Goal: Task Accomplishment & Management: Use online tool/utility

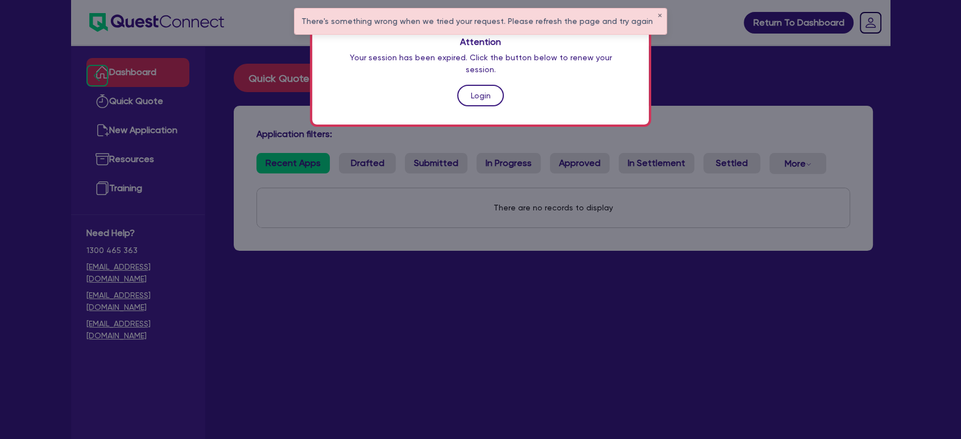
click at [465, 85] on link "Login" at bounding box center [480, 96] width 47 height 22
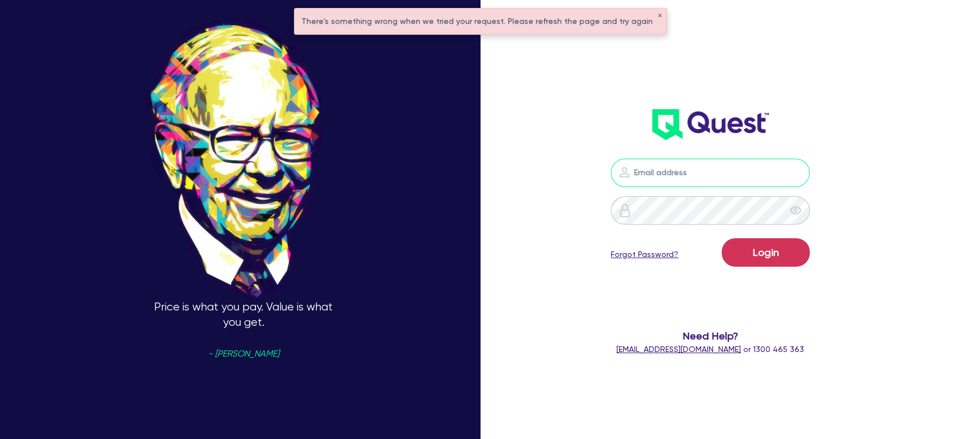
click at [690, 176] on input "email" at bounding box center [710, 173] width 199 height 28
click at [894, 178] on div "Price is what you pay. Value is what you get. - [PERSON_NAME] Login Forgot Pass…" at bounding box center [480, 219] width 961 height 542
click at [698, 179] on input "email" at bounding box center [710, 173] width 199 height 28
click at [741, 172] on input "[EMAIL_ADDRESS][DOMAIN_NAME]" at bounding box center [710, 173] width 199 height 28
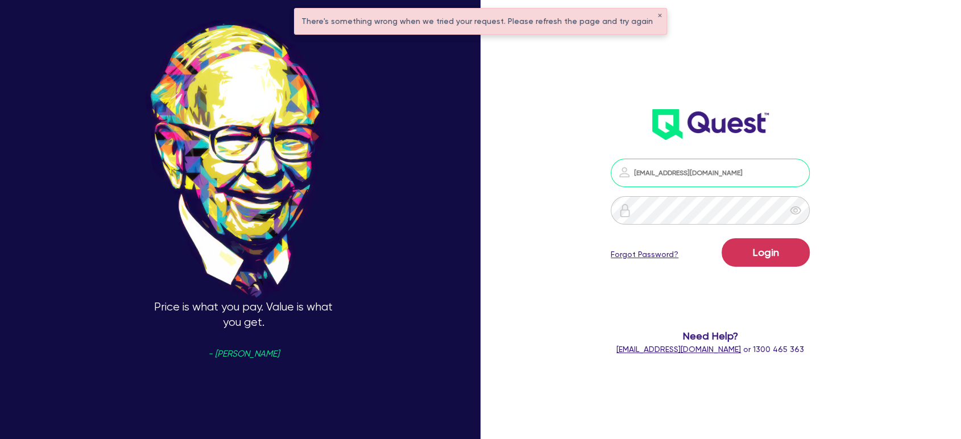
click at [741, 172] on input "[EMAIL_ADDRESS][DOMAIN_NAME]" at bounding box center [710, 173] width 199 height 28
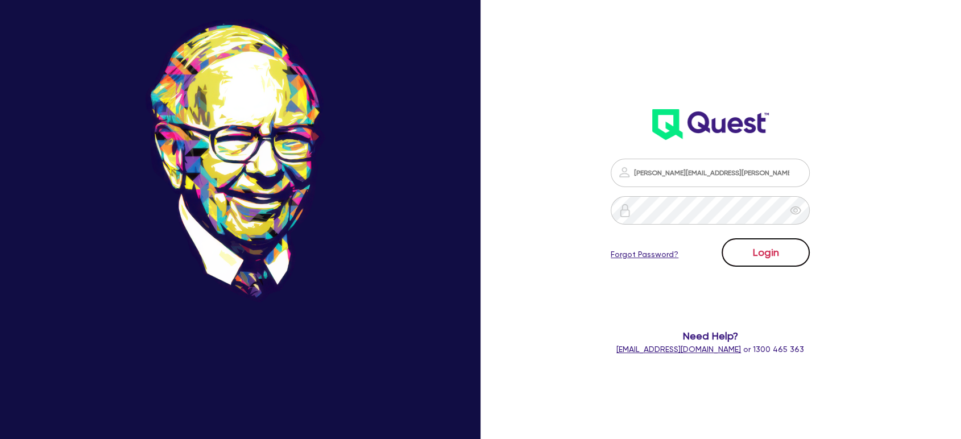
click at [768, 263] on button "Login" at bounding box center [766, 252] width 88 height 28
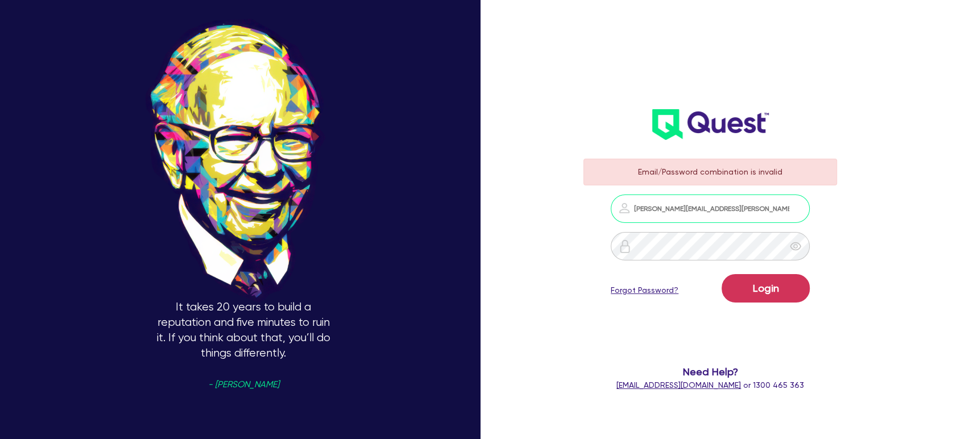
click at [762, 209] on input "[PERSON_NAME][EMAIL_ADDRESS][PERSON_NAME][DOMAIN_NAME]" at bounding box center [710, 208] width 199 height 28
type input "[EMAIL_ADDRESS][DOMAIN_NAME]"
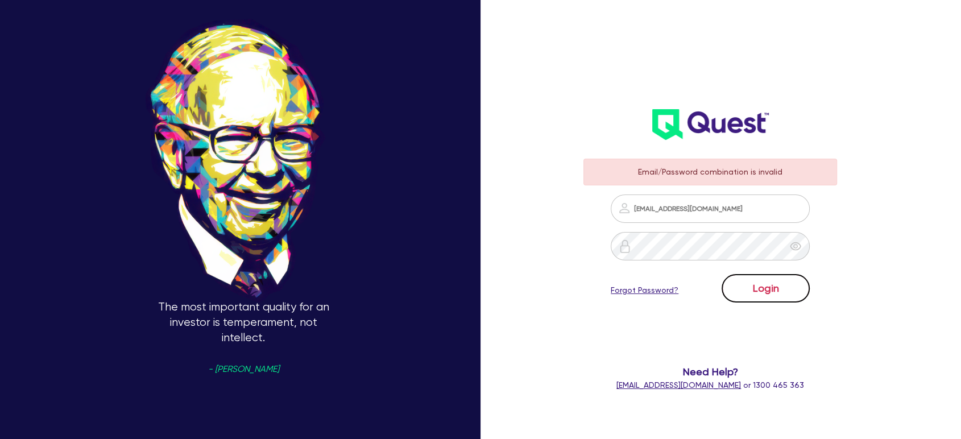
click at [769, 291] on button "Login" at bounding box center [766, 288] width 88 height 28
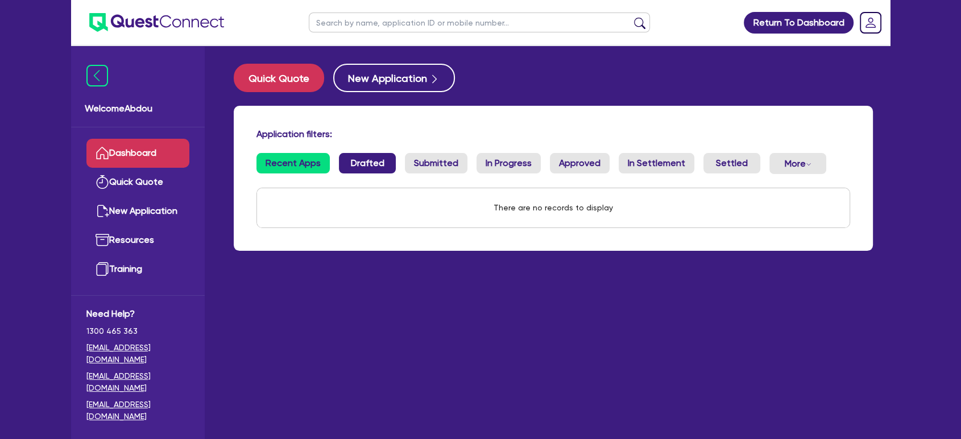
click at [353, 163] on link "Drafted" at bounding box center [367, 163] width 57 height 20
click at [827, 144] on div "Application filters: Recent Apps Drafted Submitted In Progress Approved In Sett…" at bounding box center [553, 178] width 639 height 145
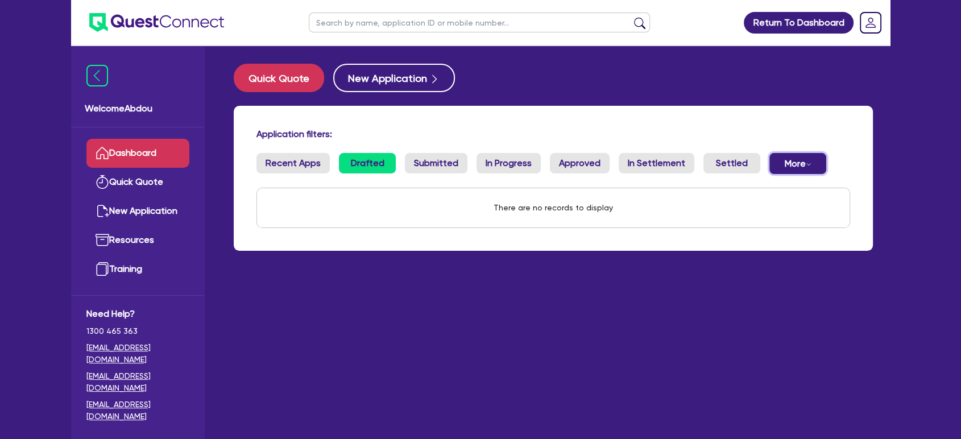
click at [806, 165] on icon "Dropdown toggle" at bounding box center [809, 164] width 6 height 6
drag, startPoint x: 832, startPoint y: 144, endPoint x: 773, endPoint y: 144, distance: 59.7
click at [832, 143] on div "Application filters:" at bounding box center [553, 135] width 611 height 15
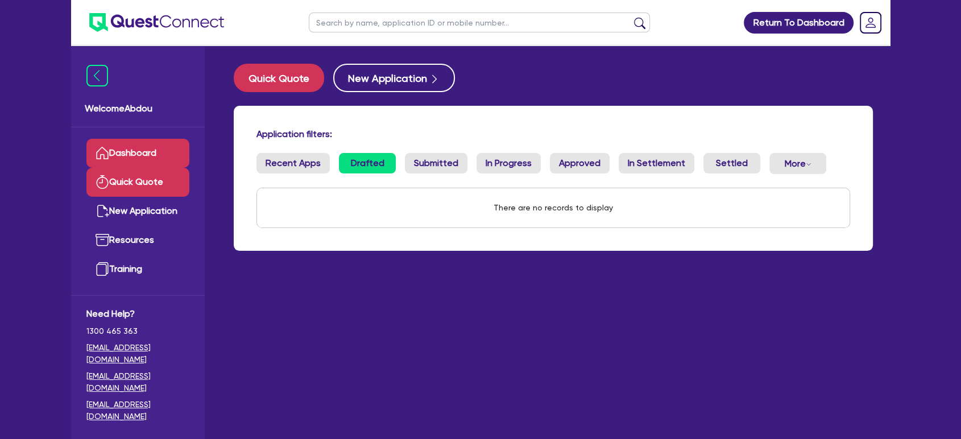
click at [154, 184] on link "Quick Quote" at bounding box center [137, 182] width 103 height 29
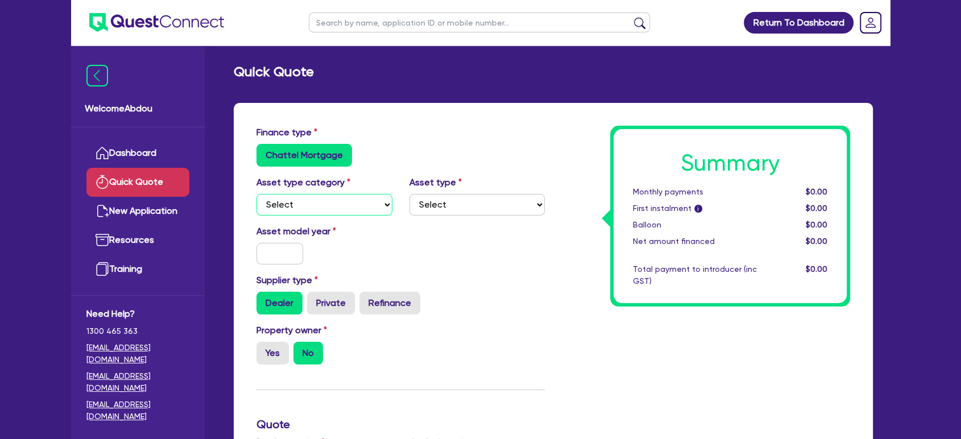
click at [335, 196] on select "Select Cars and light trucks Primary assets Secondary assets Tertiary assets" at bounding box center [324, 205] width 136 height 22
select select "CARS_AND_LIGHT_TRUCKS"
click at [256, 194] on select "Select Cars and light trucks Primary assets Secondary assets Tertiary assets" at bounding box center [324, 205] width 136 height 22
click at [368, 207] on select "Select Cars and light trucks Primary assets Secondary assets Tertiary assets" at bounding box center [324, 205] width 136 height 22
click at [465, 249] on div "Asset model year" at bounding box center [400, 249] width 305 height 49
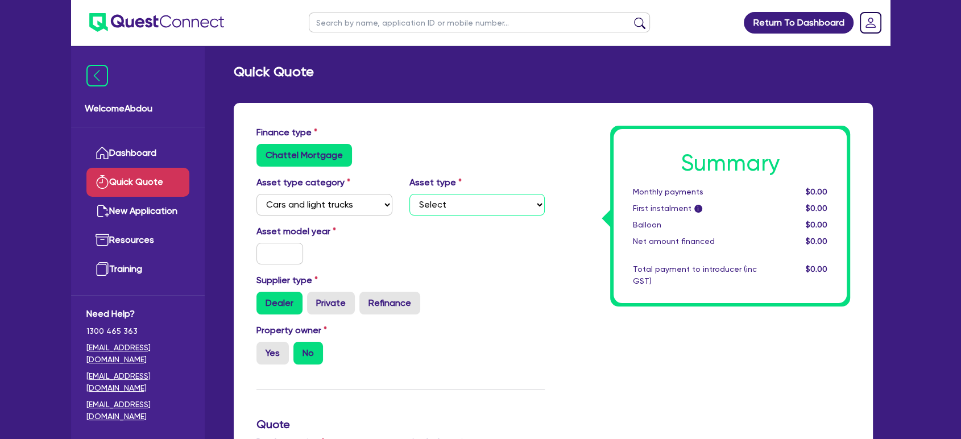
click at [468, 200] on select "Select Passenger vehicles Vans and utes Light trucks up to 4.5 tonne" at bounding box center [477, 205] width 136 height 22
select select "LIGHT_TRUCKS"
click at [409, 194] on select "Select Passenger vehicles Vans and utes Light trucks up to 4.5 tonne" at bounding box center [477, 205] width 136 height 22
click at [272, 248] on input "text" at bounding box center [279, 254] width 47 height 22
type input "2025"
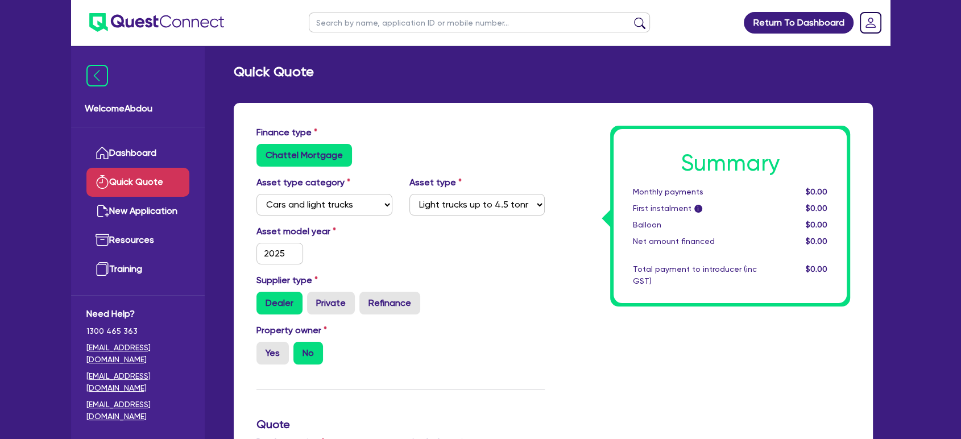
click at [465, 256] on div "Asset model year [DATE]" at bounding box center [400, 249] width 305 height 49
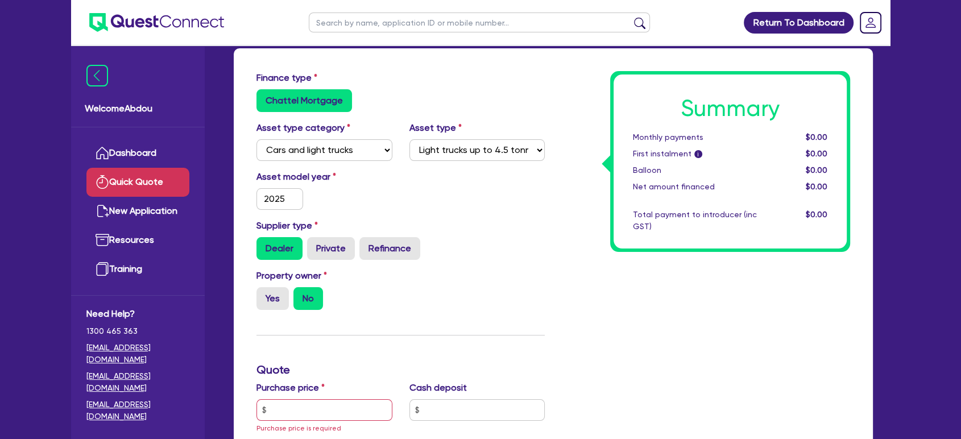
scroll to position [126, 0]
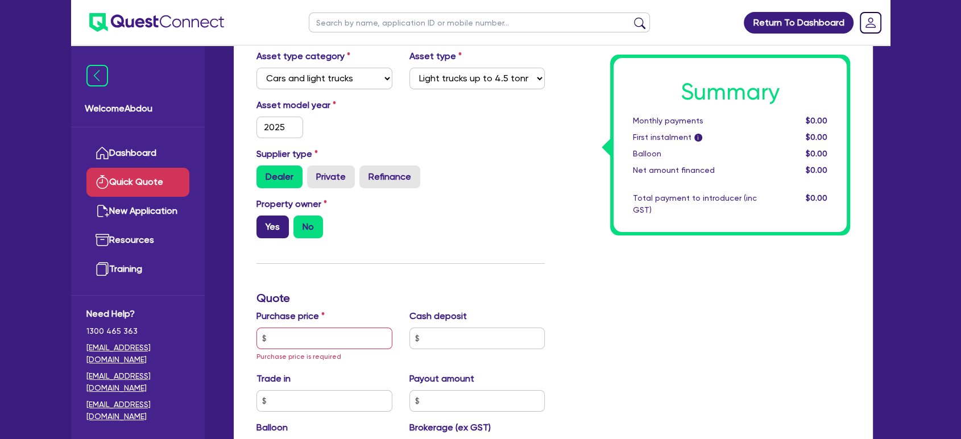
click at [282, 230] on label "Yes" at bounding box center [272, 226] width 32 height 23
click at [264, 223] on input "Yes" at bounding box center [259, 218] width 7 height 7
radio input "true"
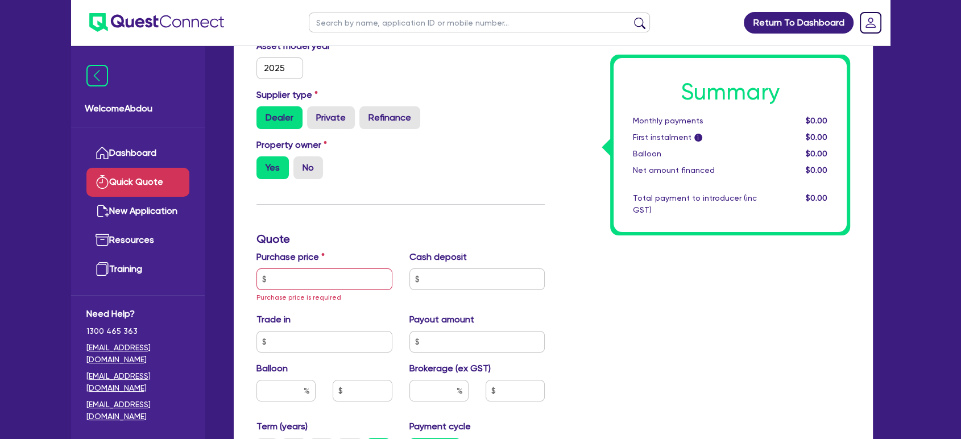
scroll to position [252, 0]
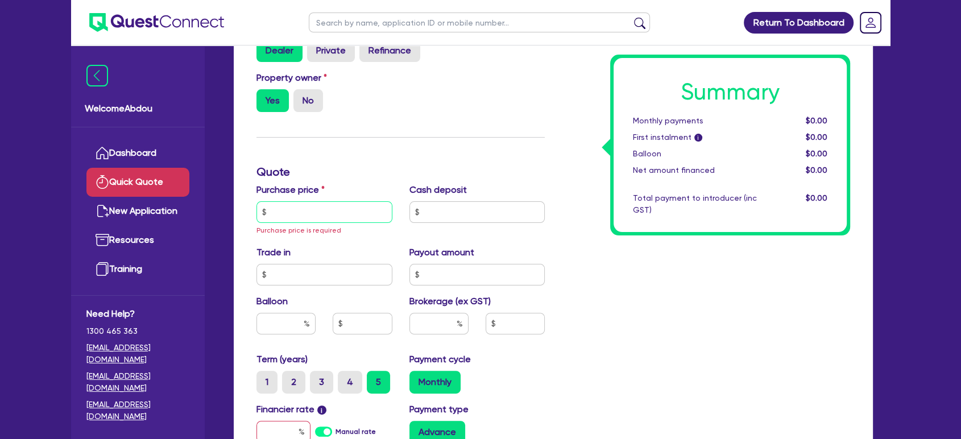
click at [329, 218] on input "text" at bounding box center [324, 212] width 136 height 22
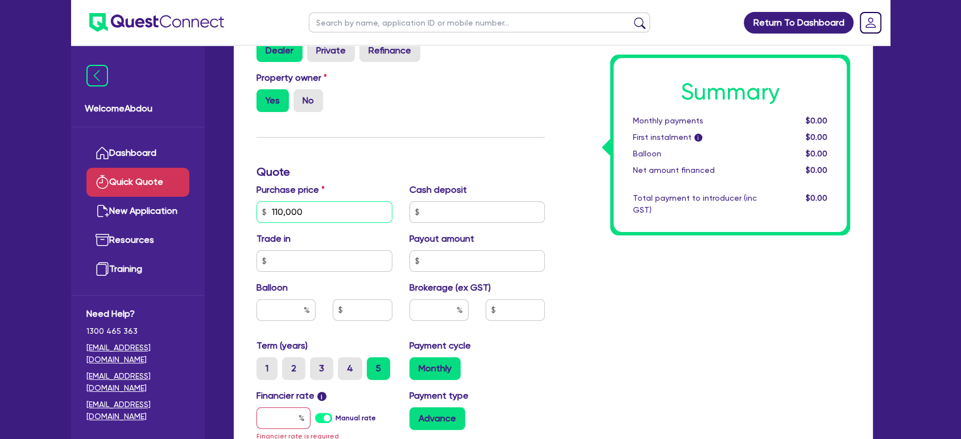
type input "110,000"
type input "0"
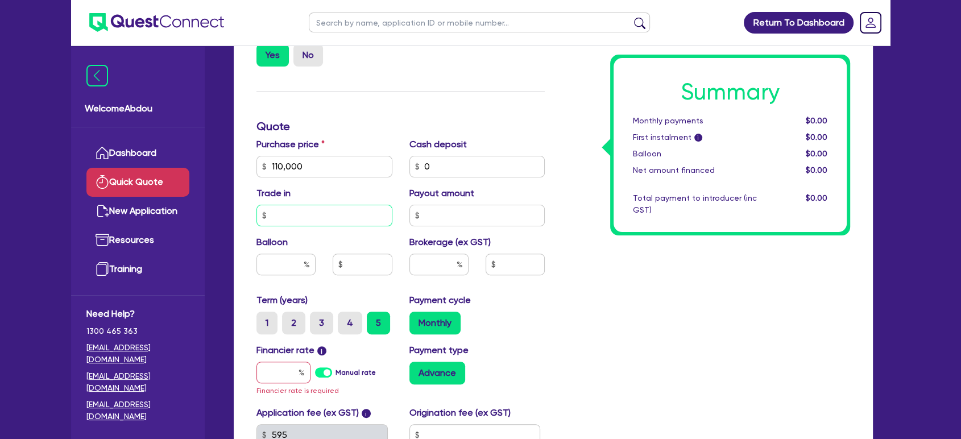
scroll to position [316, 0]
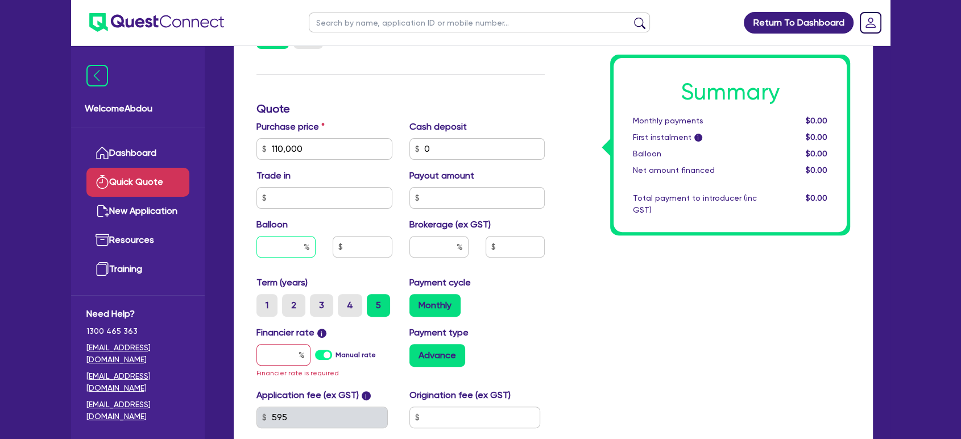
click at [300, 251] on input "text" at bounding box center [285, 247] width 59 height 22
type input "3"
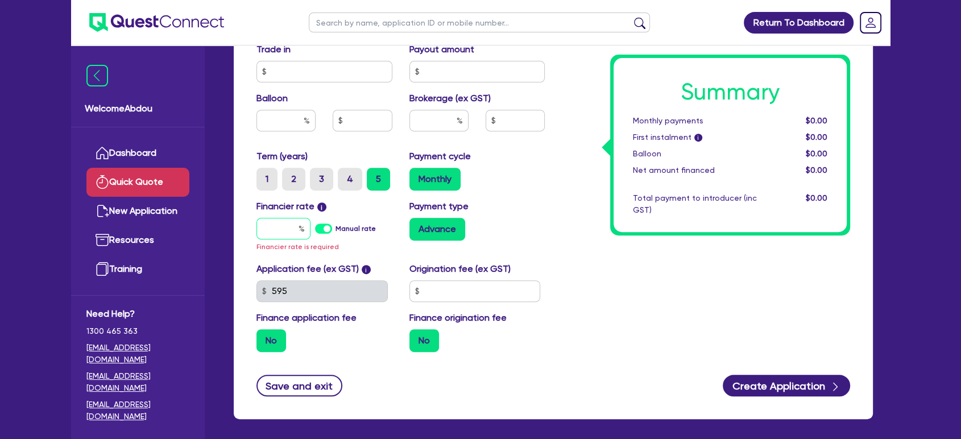
click at [267, 229] on input "text" at bounding box center [283, 229] width 54 height 22
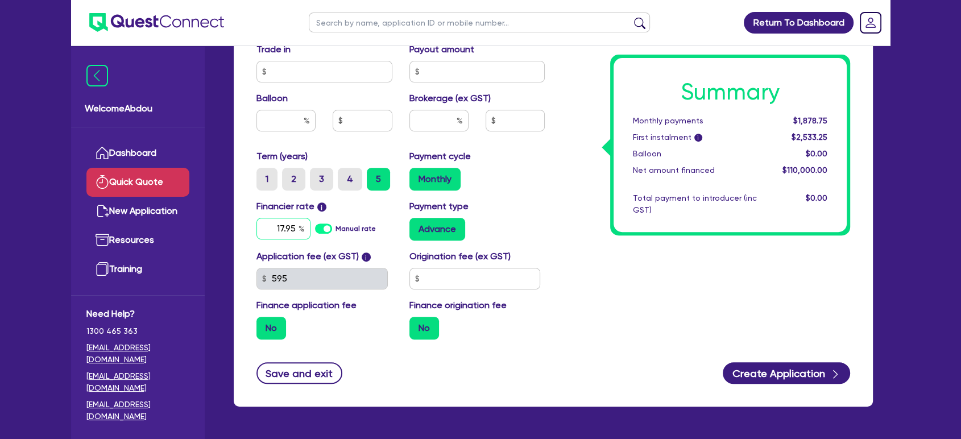
type input "17.95"
click at [507, 275] on input "text" at bounding box center [474, 279] width 131 height 22
type input "1,990"
click at [542, 208] on div "Payment type Advance" at bounding box center [477, 220] width 153 height 41
click at [432, 177] on label "Monthly" at bounding box center [434, 179] width 51 height 23
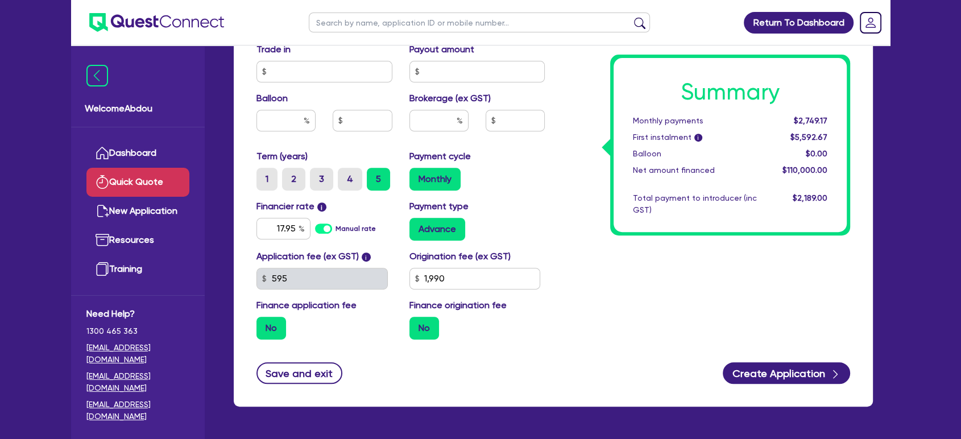
click at [417, 175] on input "Monthly" at bounding box center [412, 171] width 7 height 7
click at [532, 194] on div "Term (years) 1 2 3 4 5 Payment cycle Monthly" at bounding box center [400, 175] width 305 height 50
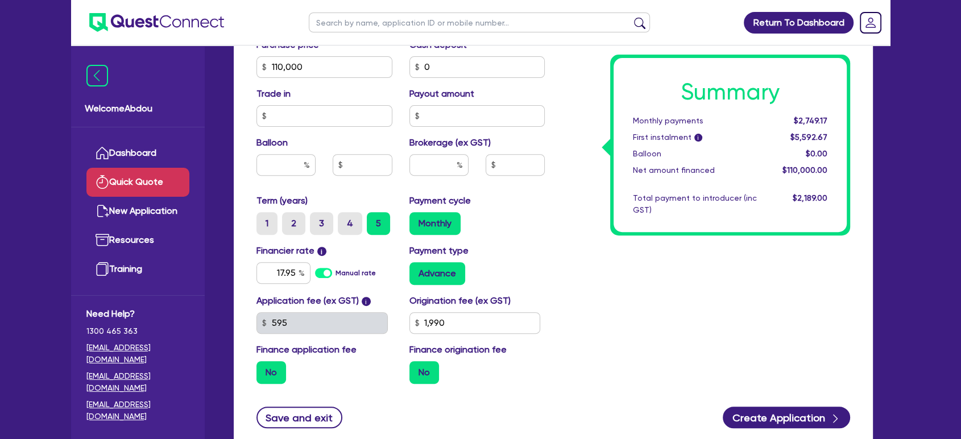
scroll to position [379, 0]
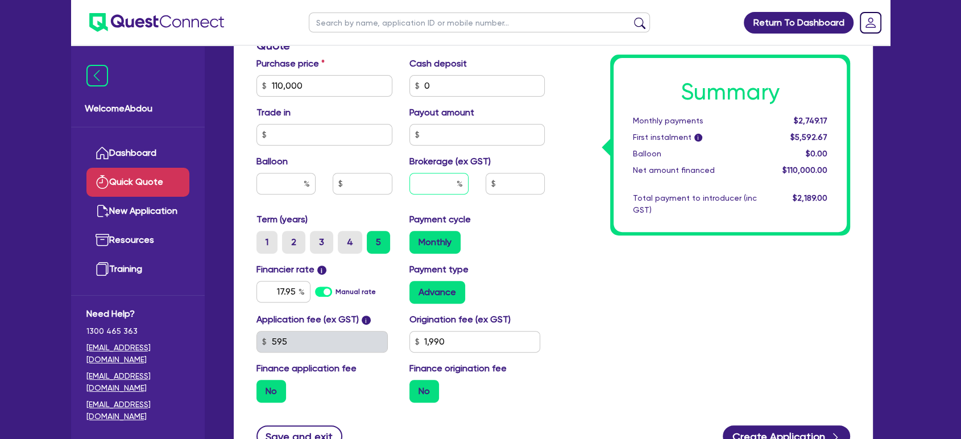
click at [441, 181] on input "text" at bounding box center [438, 184] width 59 height 22
type input "5"
click at [571, 240] on div "Summary Monthly payments $2,900.37 First instalment i $5,743.87 Balloon $0.00 N…" at bounding box center [705, 79] width 305 height 665
type input "5,500"
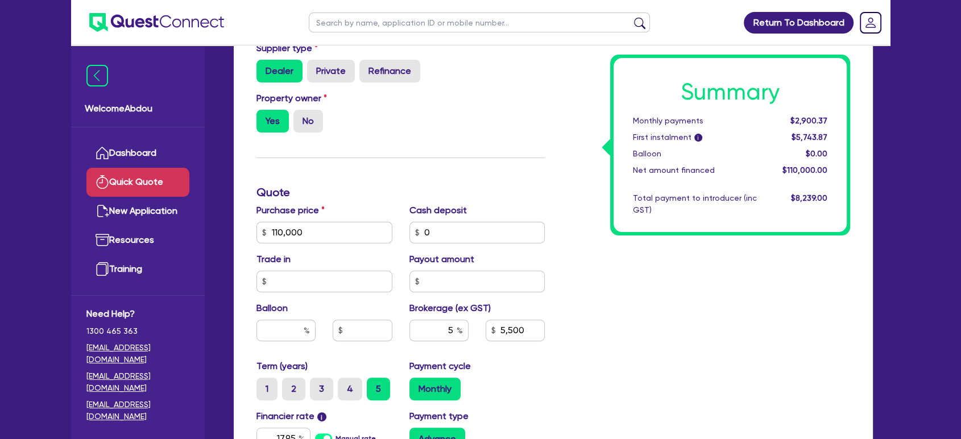
scroll to position [316, 0]
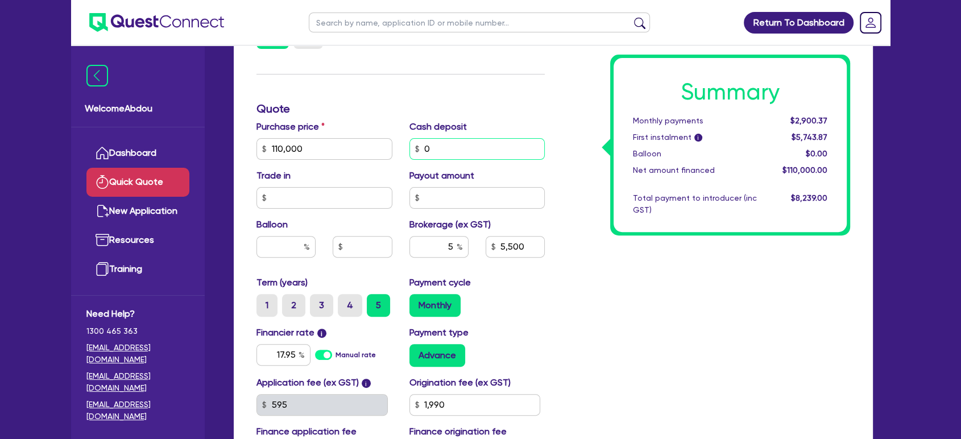
click at [480, 142] on input "0" at bounding box center [477, 149] width 136 height 22
type input "10,000"
click at [583, 167] on div "Summary Monthly payments $2,636.70 First instalment i $5,480.20 Balloon $0.00 N…" at bounding box center [705, 142] width 305 height 665
type input "5,000"
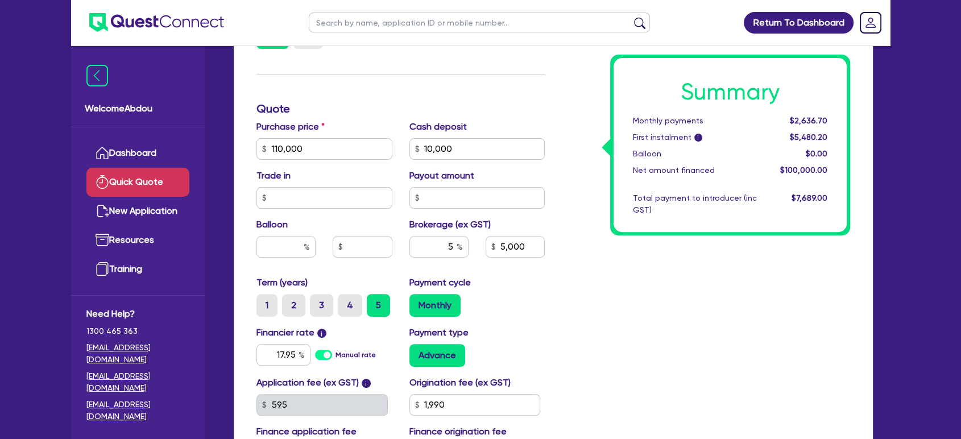
click at [851, 288] on div "Summary Monthly payments $2,636.70 First instalment i $5,480.20 Balloon $0.00 N…" at bounding box center [705, 142] width 305 height 665
drag, startPoint x: 491, startPoint y: 146, endPoint x: 385, endPoint y: 155, distance: 106.1
click at [385, 155] on div "Purchase price 110,000 Cash deposit 10,000 Trade in Payout amount Balloon Broke…" at bounding box center [400, 198] width 305 height 156
type input "20,000"
type input "4,500"
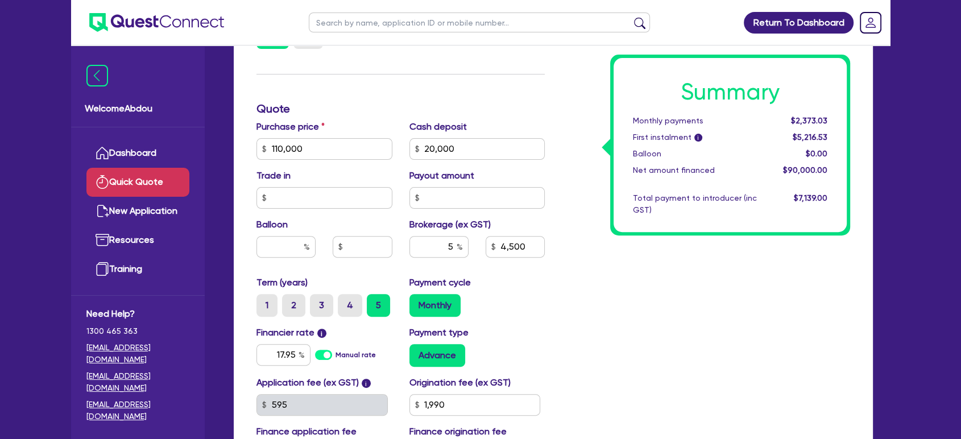
click at [761, 279] on div "Summary Monthly payments $2,373.03 First instalment i $5,216.53 Balloon $0.00 N…" at bounding box center [705, 142] width 305 height 665
click at [505, 147] on input "20,000" at bounding box center [477, 149] width 136 height 22
type input "10,000"
type input "5,000"
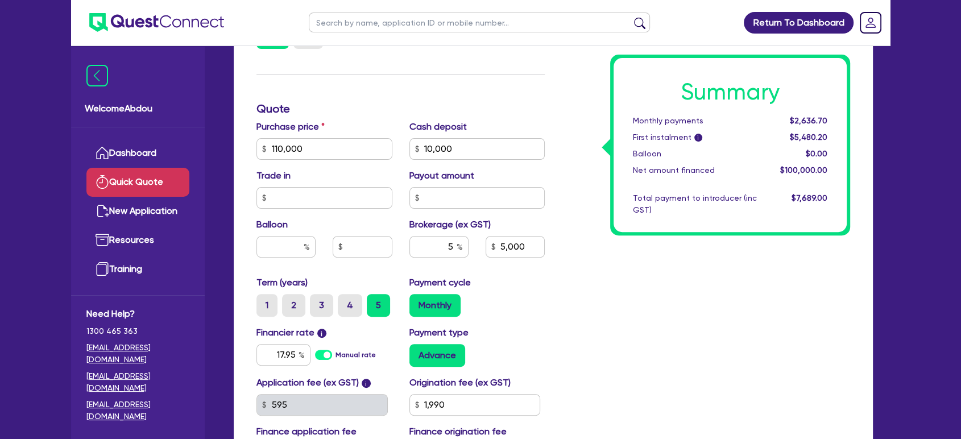
click at [790, 306] on div "Summary Monthly payments $2,636.70 First instalment i $5,480.20 Balloon $0.00 N…" at bounding box center [705, 142] width 305 height 665
click at [491, 148] on input "10,000" at bounding box center [477, 149] width 136 height 22
type input "20,000"
type input "4,500"
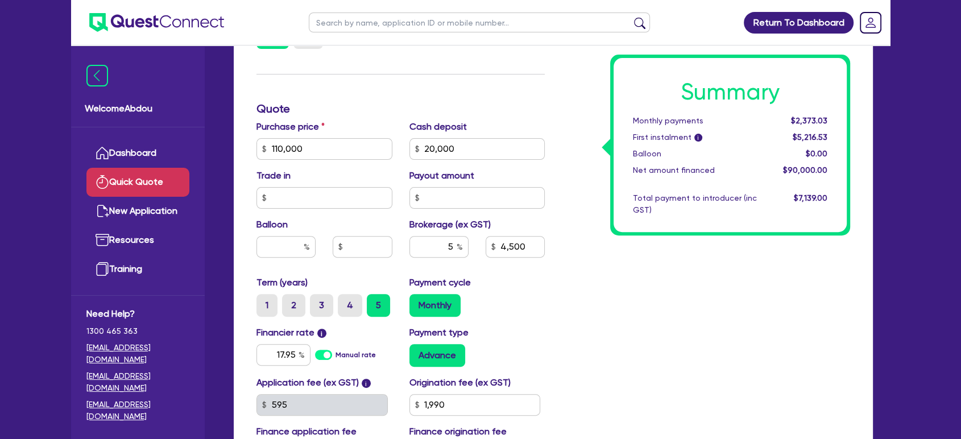
click at [818, 312] on div "Summary Monthly payments $2,373.03 First instalment i $5,216.53 Balloon $0.00 N…" at bounding box center [705, 142] width 305 height 665
